Goal: Task Accomplishment & Management: Manage account settings

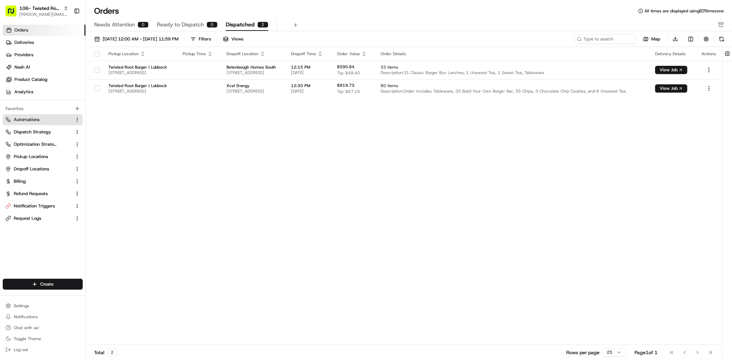
drag, startPoint x: 49, startPoint y: 117, endPoint x: 37, endPoint y: 120, distance: 13.0
click at [49, 117] on link "Automations" at bounding box center [38, 120] width 66 height 6
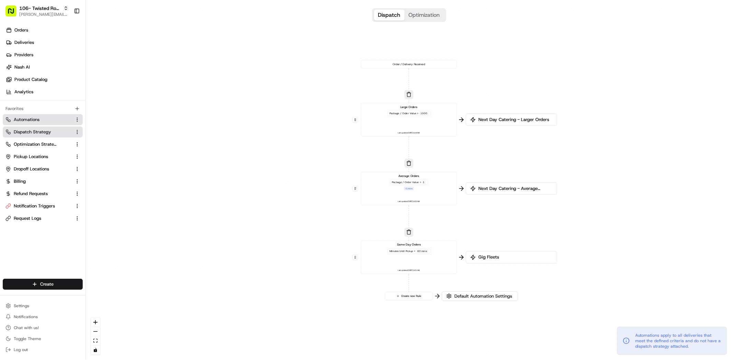
click at [40, 130] on span "Dispatch Strategy" at bounding box center [32, 132] width 37 height 6
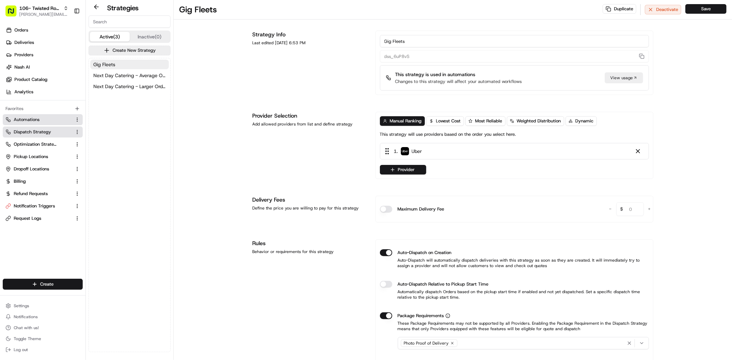
click at [38, 119] on span "Automations" at bounding box center [27, 120] width 26 height 6
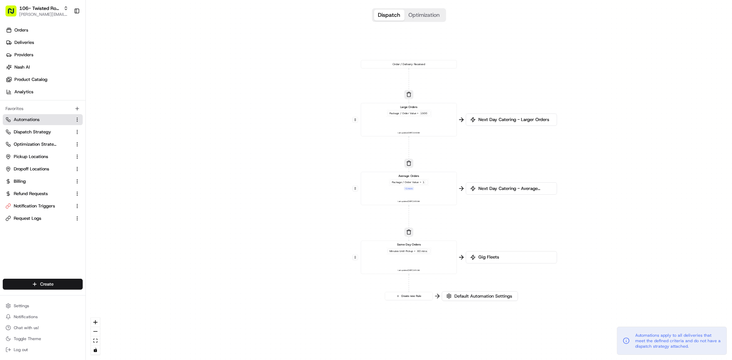
drag, startPoint x: 38, startPoint y: 35, endPoint x: 32, endPoint y: 36, distance: 6.4
click at [38, 35] on link "Orders" at bounding box center [44, 30] width 83 height 11
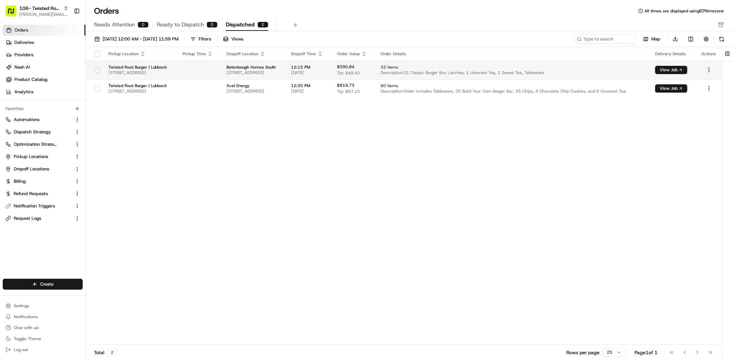
click at [177, 78] on td "Twisted Root Burger | Lubbock 116 W Loop 289 Acc Rd, Lubbock, TX 79416, USA" at bounding box center [140, 70] width 74 height 19
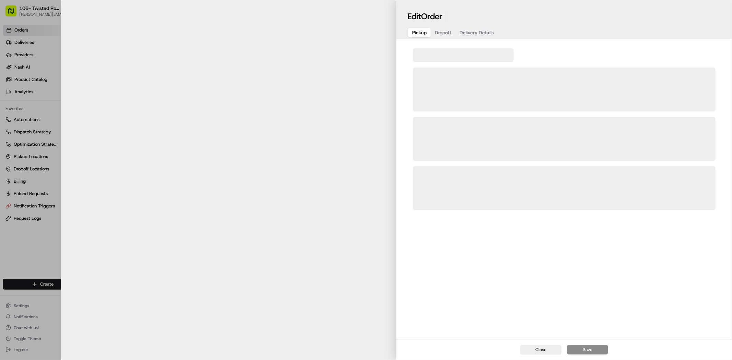
click at [207, 84] on body "106- Twisted Root Burger - Lubbock mariam@usenash.com Toggle Sidebar Orders Del…" at bounding box center [366, 180] width 732 height 360
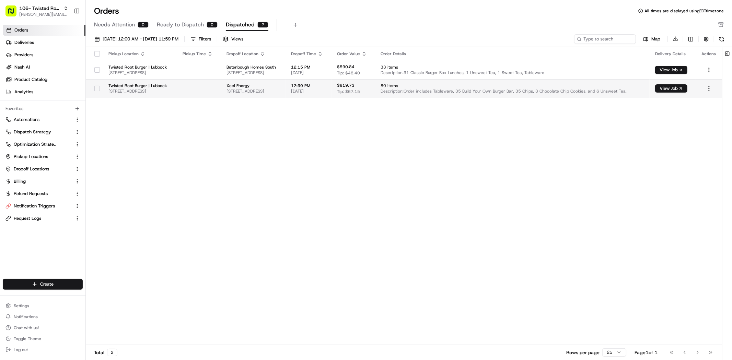
click at [133, 92] on span "116 W Loop 289 Acc Rd, Lubbock, TX 79416, USA" at bounding box center [139, 91] width 63 height 5
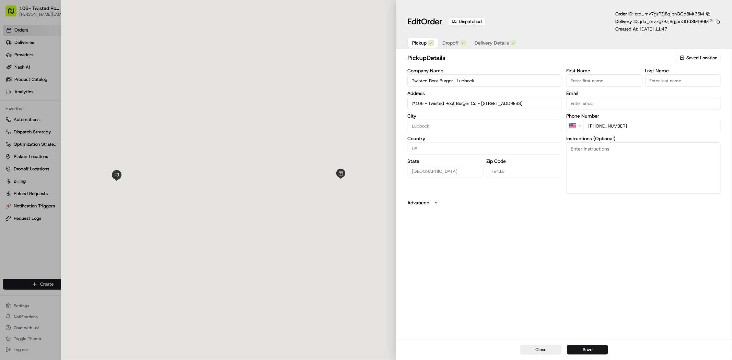
type input "#106 - Twisted Root Burger Co - 116 W Loop 289Lubbock, TX 79416"
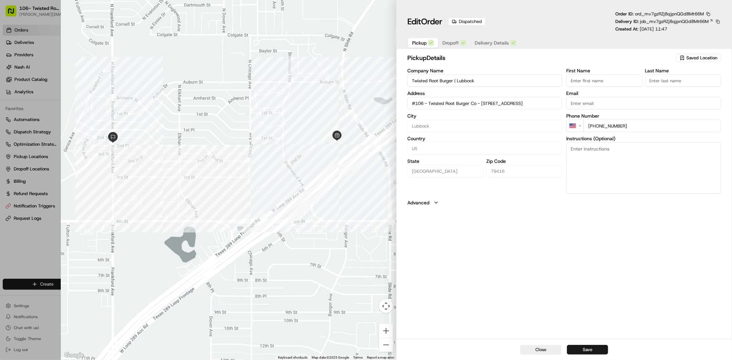
click at [505, 37] on div "Pickup Dropoff Delivery Details" at bounding box center [464, 43] width 114 height 12
click at [502, 42] on span "Delivery Details" at bounding box center [492, 42] width 34 height 7
click at [460, 45] on button "Dropoff" at bounding box center [454, 43] width 32 height 10
type input "Xcel Energy201 Frankford AveLubbock, TX 79407"
type input "+1"
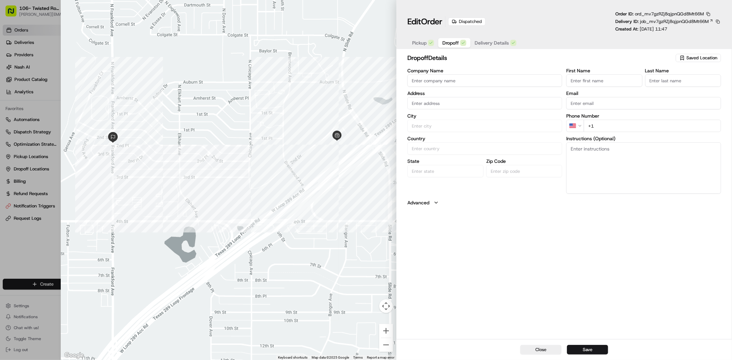
click at [28, 64] on div at bounding box center [366, 180] width 732 height 360
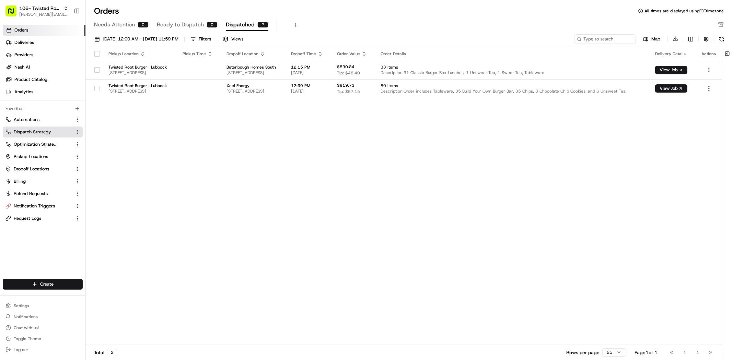
click at [32, 136] on button "Dispatch Strategy" at bounding box center [43, 132] width 80 height 11
click at [44, 132] on span "Dispatch Strategy" at bounding box center [32, 132] width 37 height 6
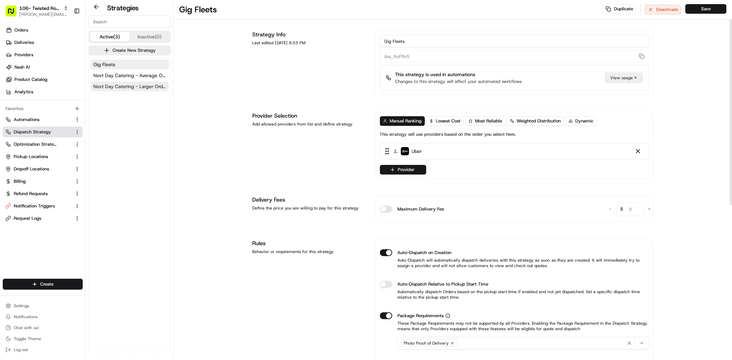
click at [108, 84] on span "Next Day Catering - Larger Orders" at bounding box center [129, 86] width 72 height 7
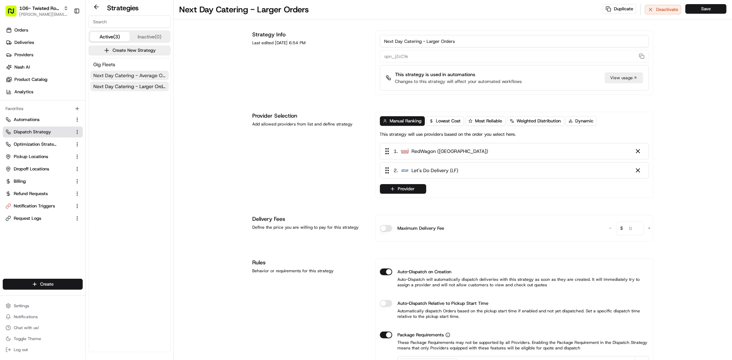
click at [120, 74] on span "Next Day Catering - Average Orders" at bounding box center [129, 75] width 72 height 7
click at [120, 83] on span "Next Day Catering - Larger Orders" at bounding box center [129, 86] width 72 height 7
click at [120, 71] on link "Next Day Catering - Average Orders" at bounding box center [129, 76] width 79 height 10
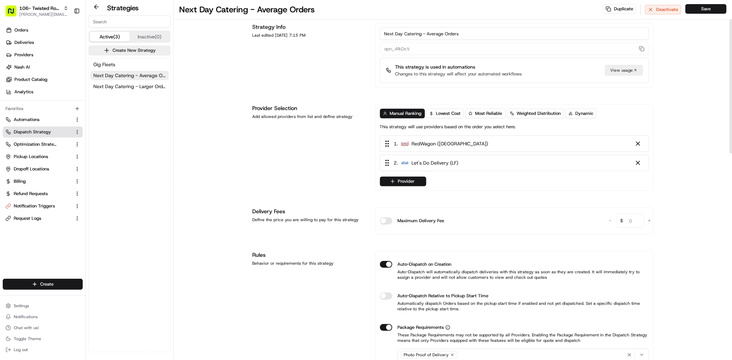
scroll to position [10, 0]
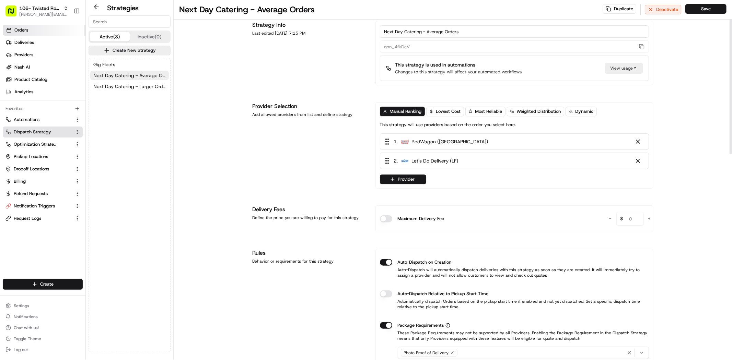
click at [51, 25] on link "Orders" at bounding box center [44, 30] width 83 height 11
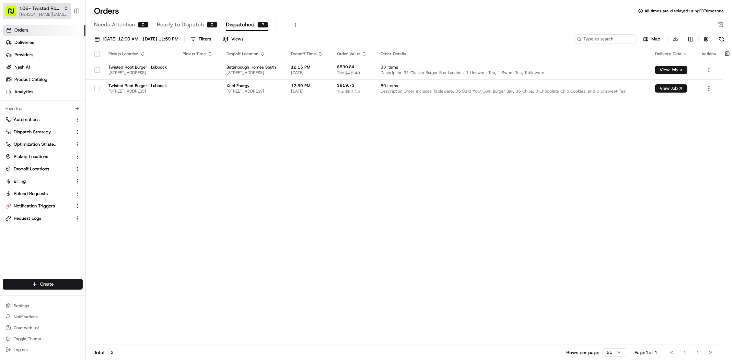
click at [29, 13] on span "[PERSON_NAME][EMAIL_ADDRESS][DOMAIN_NAME]" at bounding box center [43, 14] width 49 height 5
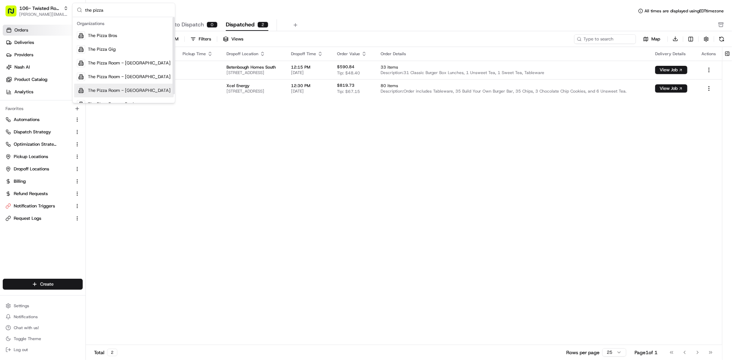
scroll to position [10, 0]
type input "the pizza"
click at [92, 94] on span "The Pizza Room - Poplar" at bounding box center [113, 95] width 50 height 6
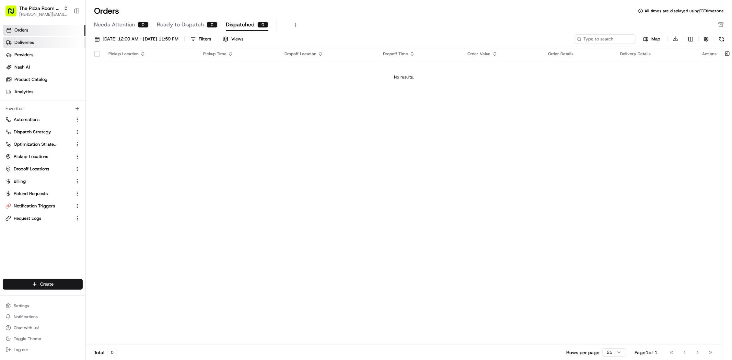
click at [42, 47] on link "Deliveries" at bounding box center [44, 42] width 83 height 11
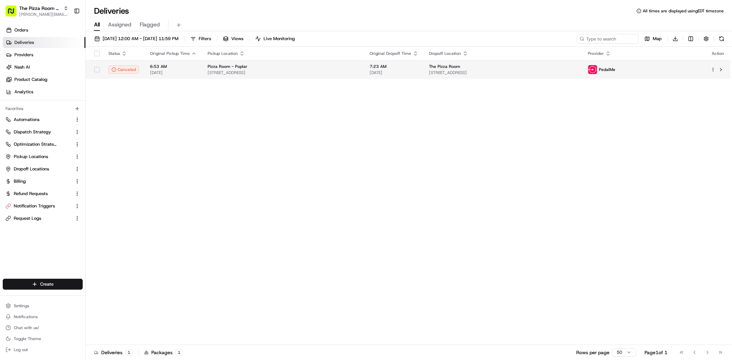
click at [188, 61] on td "6:53 AM 08/20/2025" at bounding box center [174, 69] width 58 height 19
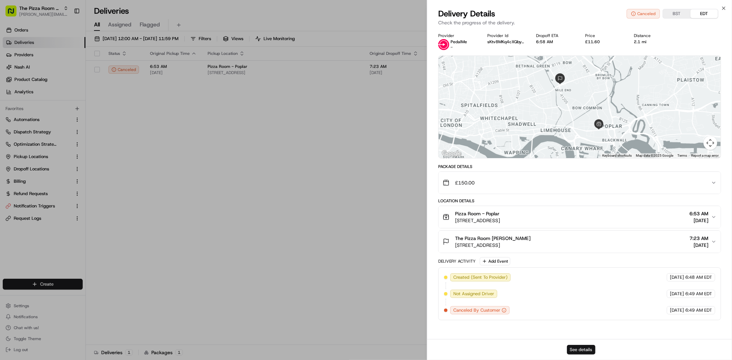
click at [578, 350] on button "See details" at bounding box center [581, 350] width 28 height 10
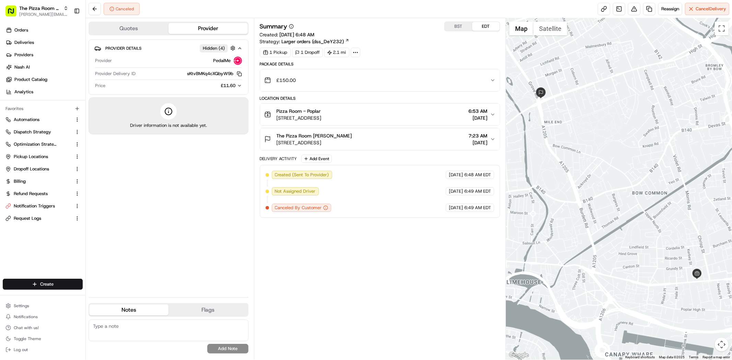
click at [234, 85] on span "£11.60" at bounding box center [228, 86] width 15 height 6
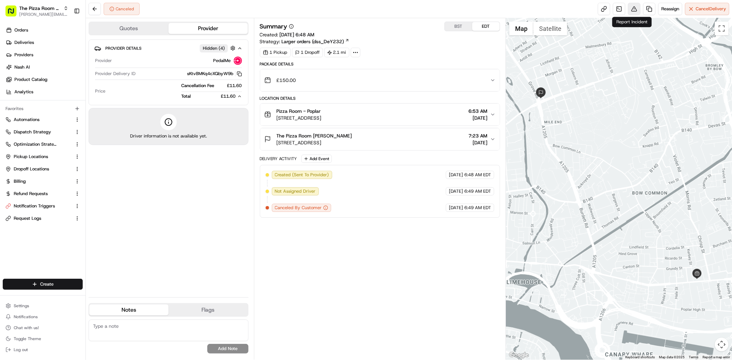
click at [638, 13] on button at bounding box center [634, 9] width 12 height 12
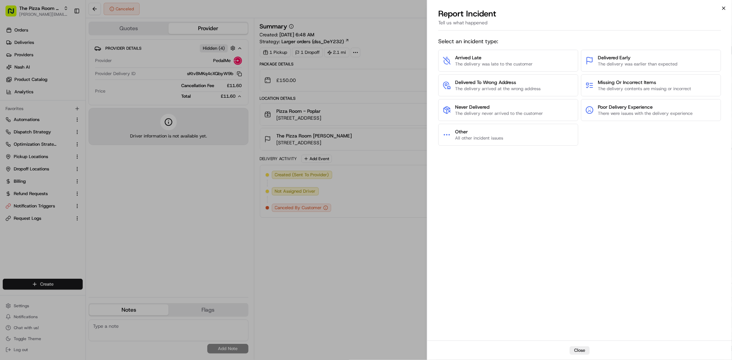
click at [724, 9] on icon "button" at bounding box center [723, 7] width 5 height 5
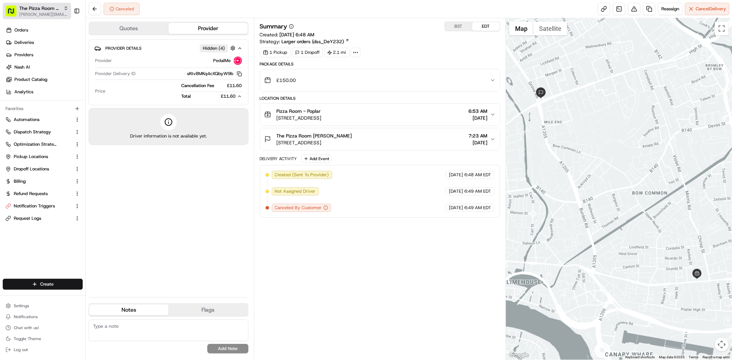
click at [44, 16] on span "[PERSON_NAME][EMAIL_ADDRESS][DOMAIN_NAME]" at bounding box center [43, 14] width 49 height 5
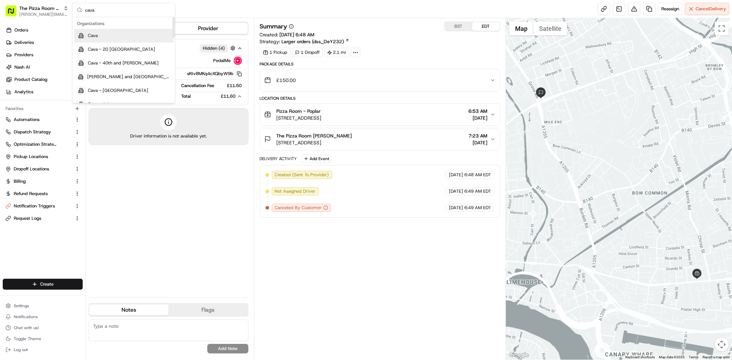
type input "cava"
click at [107, 41] on div "Cava" at bounding box center [124, 36] width 100 height 14
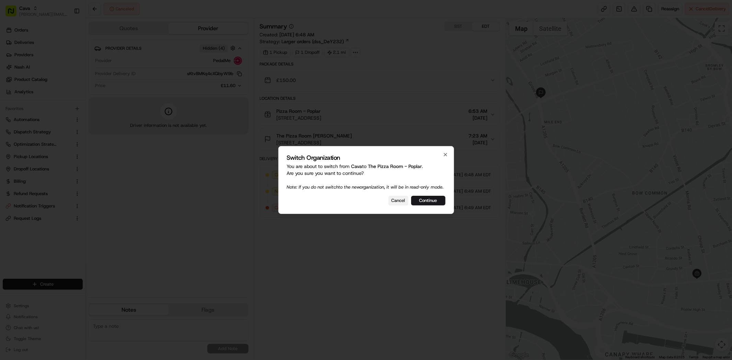
click at [395, 202] on button "Cancel" at bounding box center [399, 201] width 20 height 10
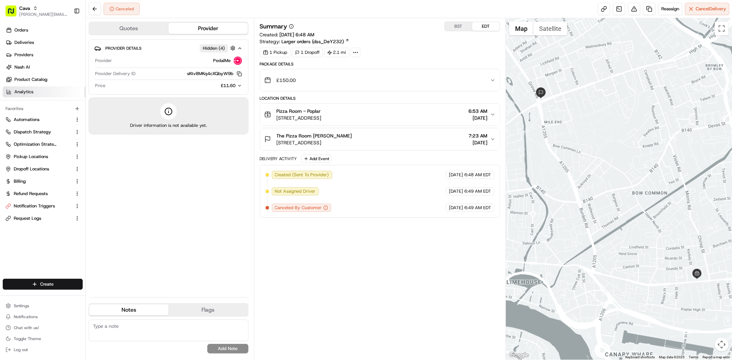
click at [42, 90] on link "Analytics" at bounding box center [44, 92] width 83 height 11
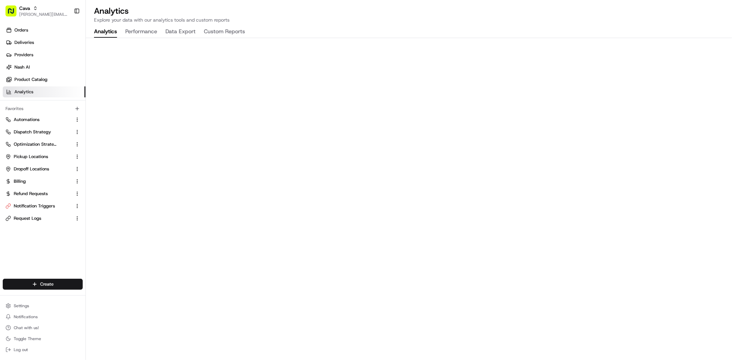
click at [145, 32] on button "Performance" at bounding box center [141, 32] width 32 height 12
click at [28, 62] on link "Nash AI" at bounding box center [44, 67] width 83 height 11
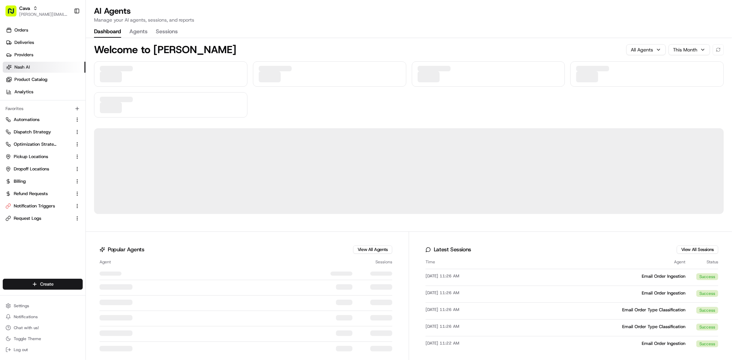
click at [133, 33] on button "Agents" at bounding box center [138, 32] width 18 height 12
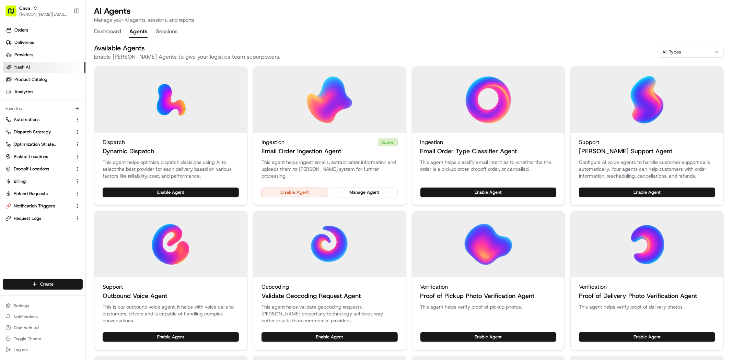
click at [101, 35] on button "Dashboard" at bounding box center [107, 32] width 27 height 12
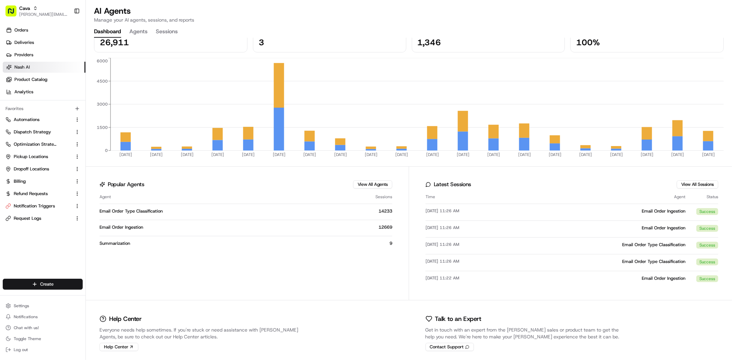
scroll to position [41, 0]
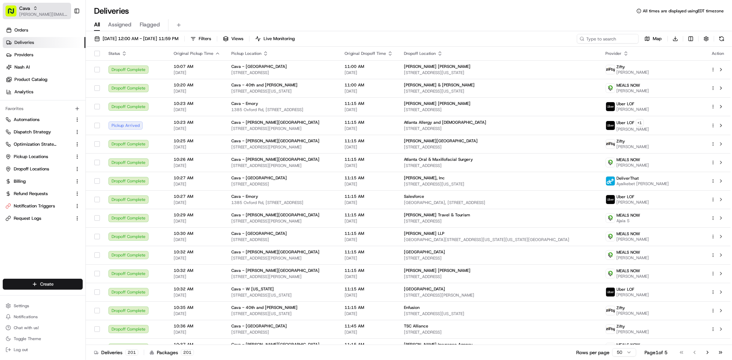
click at [30, 13] on span "[PERSON_NAME][EMAIL_ADDRESS][DOMAIN_NAME]" at bounding box center [43, 14] width 49 height 5
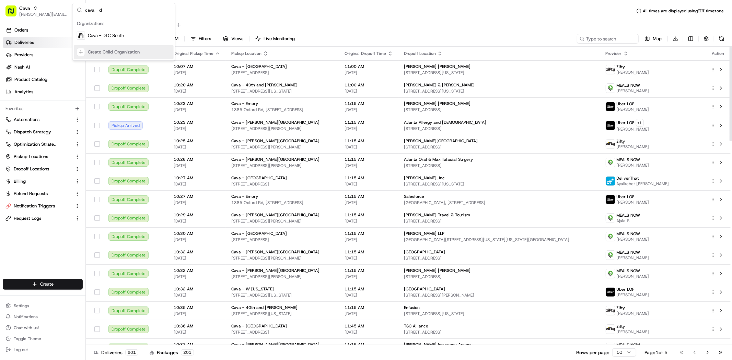
type input "cava - d"
click at [118, 31] on div "Cava - DTC South" at bounding box center [124, 36] width 100 height 14
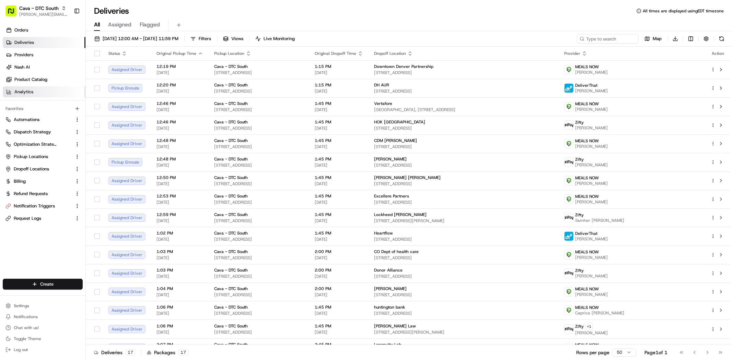
click at [51, 89] on link "Analytics" at bounding box center [44, 92] width 83 height 11
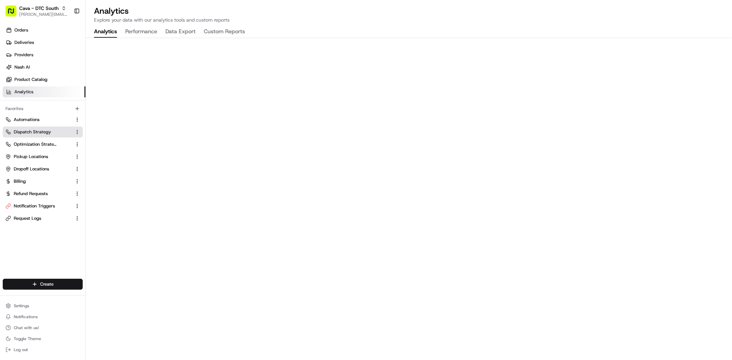
click at [31, 133] on span "Dispatch Strategy" at bounding box center [32, 132] width 37 height 6
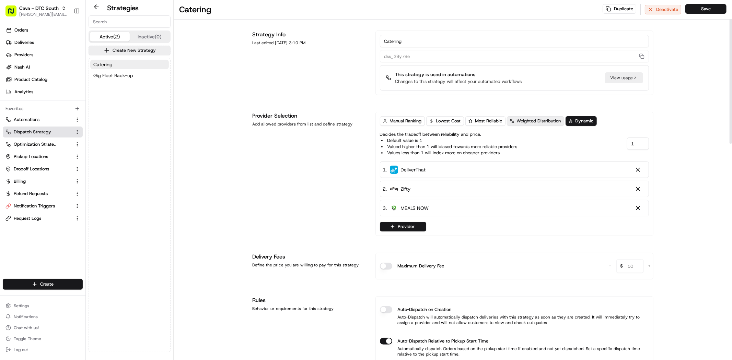
click at [530, 126] on button "Weighted Distribution" at bounding box center [535, 121] width 57 height 10
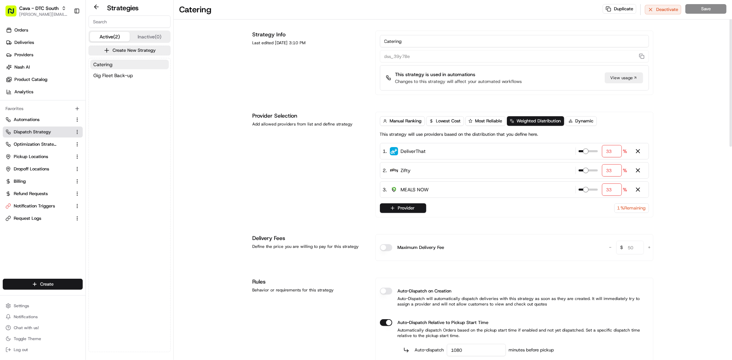
click at [597, 123] on div "Manual Ranking Lowest Cost Most Reliable Weighted Distribution Dynamic" at bounding box center [488, 121] width 217 height 10
click at [591, 123] on span "Dynamic" at bounding box center [585, 121] width 18 height 6
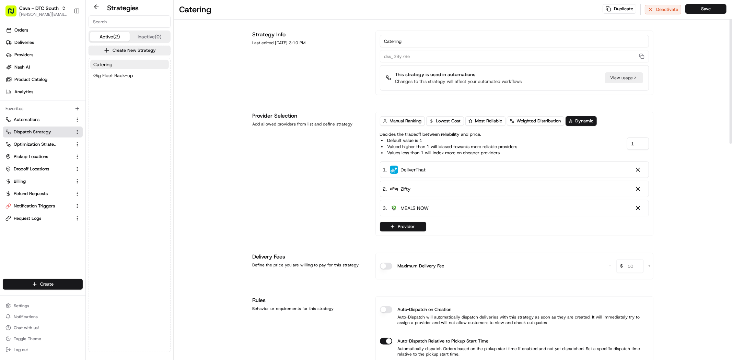
click at [619, 116] on div "Manual Ranking Lowest Cost Most Reliable Weighted Distribution Dynamic Decides …" at bounding box center [515, 174] width 278 height 124
click at [539, 125] on button "Weighted Distribution" at bounding box center [535, 121] width 57 height 10
